Goal: Task Accomplishment & Management: Manage account settings

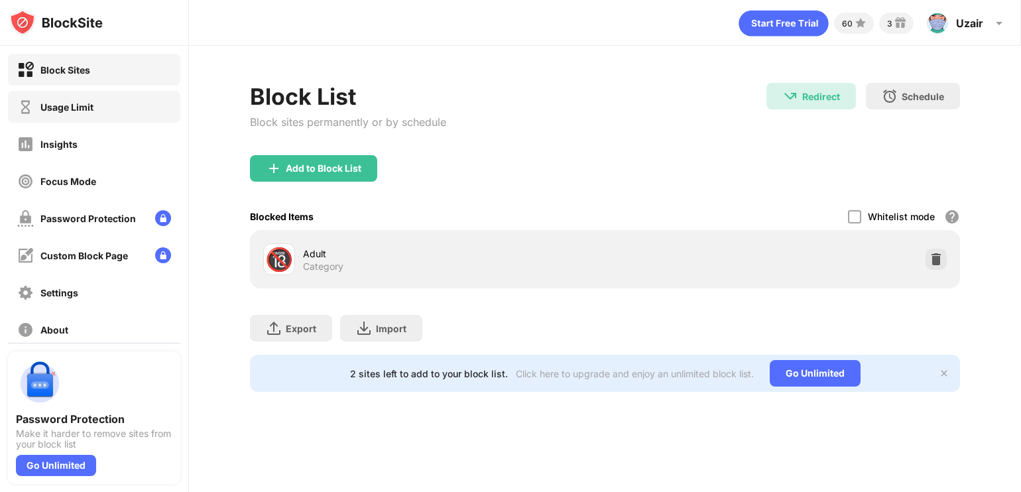
click at [80, 117] on div "Usage Limit" at bounding box center [94, 107] width 172 height 32
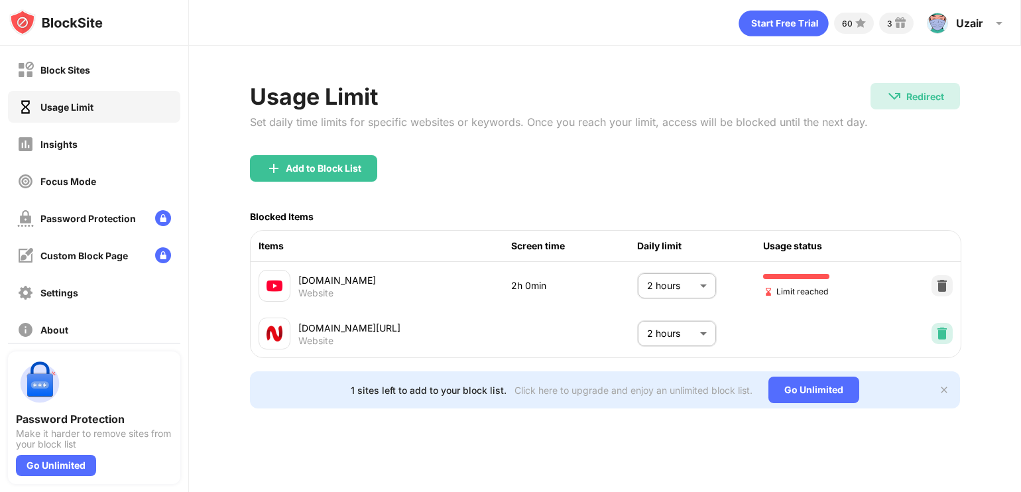
click at [938, 336] on img at bounding box center [942, 333] width 13 height 13
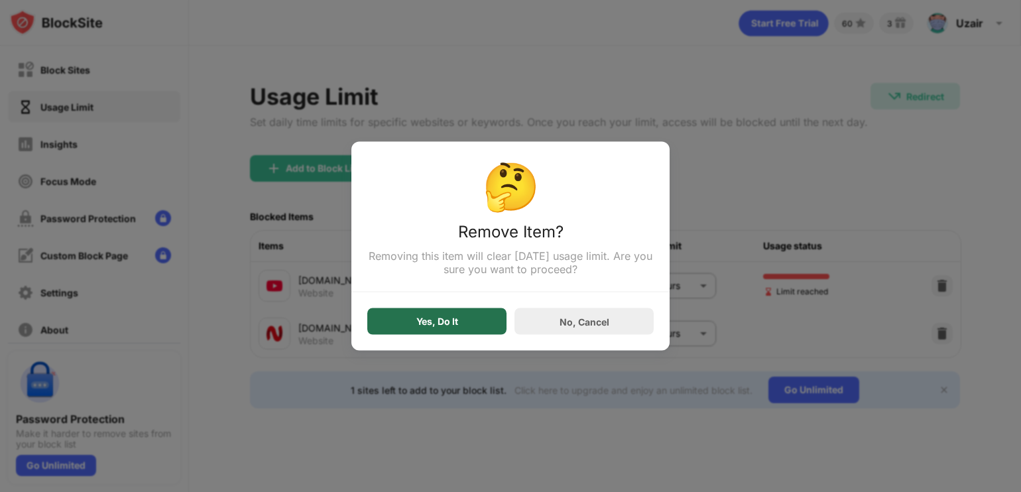
click at [440, 327] on div "Yes, Do It" at bounding box center [437, 321] width 42 height 11
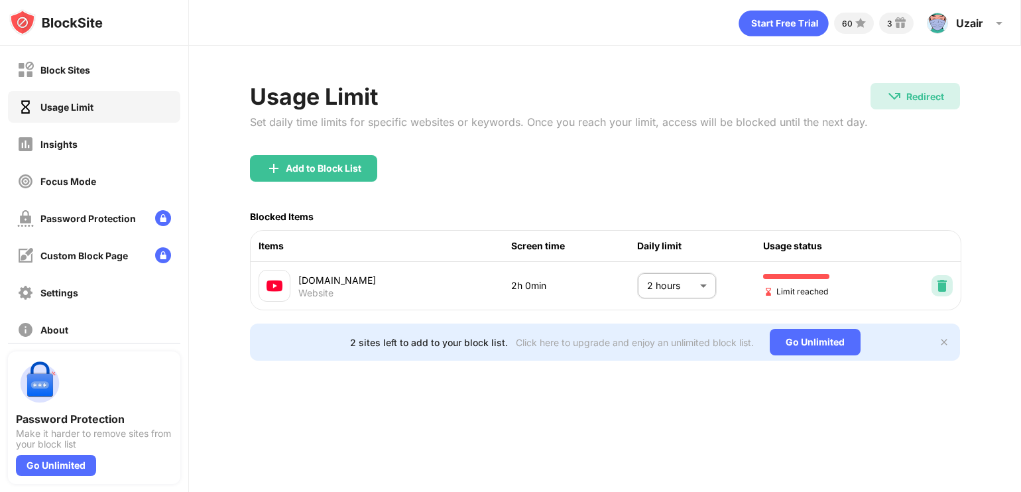
click at [942, 292] on div at bounding box center [942, 285] width 21 height 21
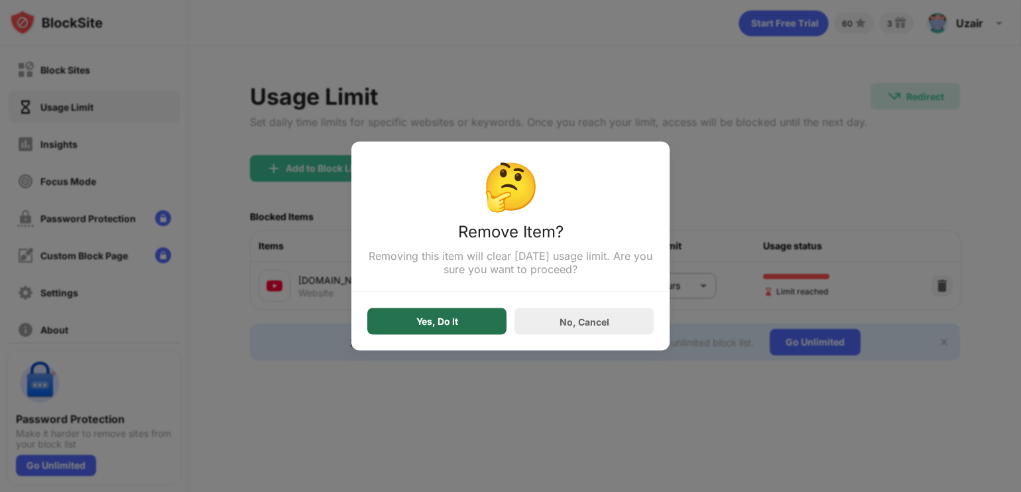
click at [435, 313] on div "Yes, Do It" at bounding box center [436, 321] width 139 height 27
